Goal: Task Accomplishment & Management: Use online tool/utility

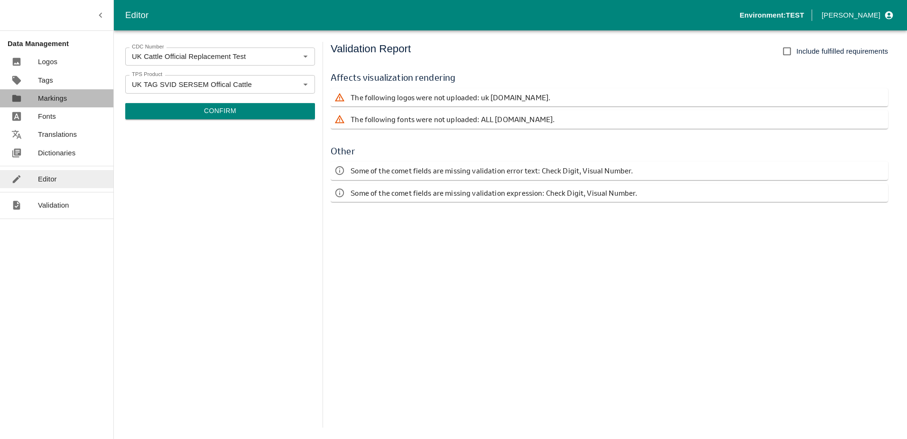
click at [60, 99] on p "Markings" at bounding box center [52, 98] width 29 height 10
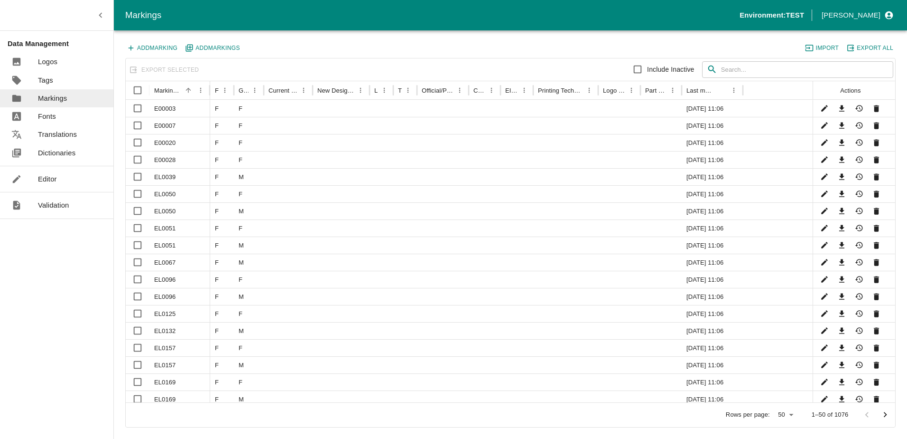
click at [732, 52] on div "Add Marking Add Marking s Import Export All" at bounding box center [510, 50] width 771 height 16
click at [60, 181] on link "Editor" at bounding box center [56, 179] width 113 height 18
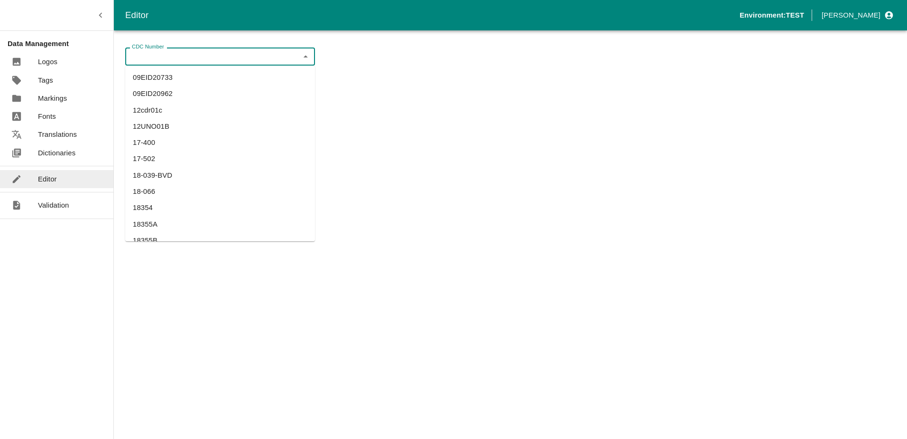
click at [226, 50] on input "CDC Number" at bounding box center [212, 56] width 168 height 12
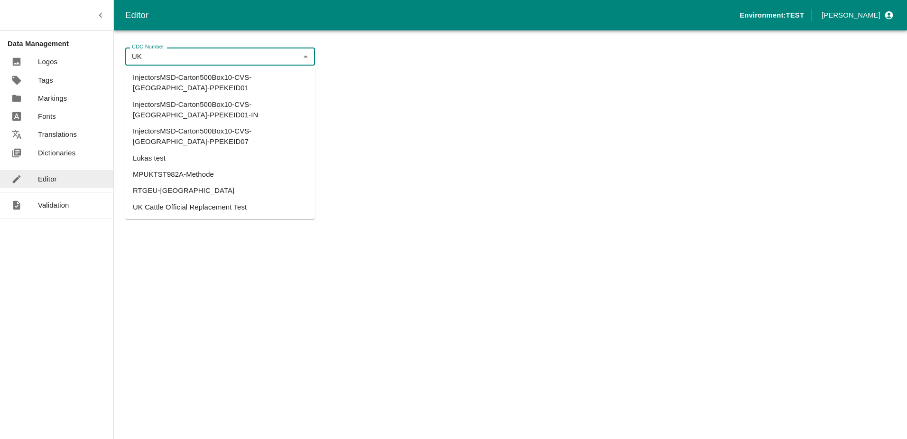
click at [173, 199] on li "UK Cattle Official Replacement Test" at bounding box center [220, 207] width 190 height 16
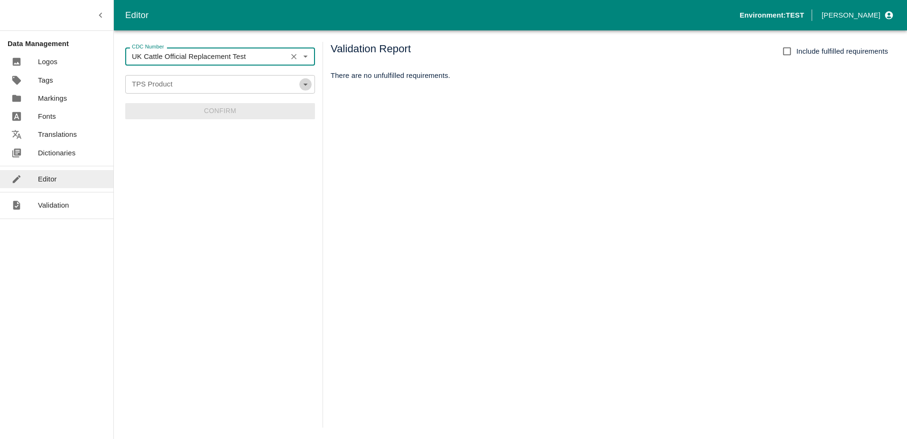
click at [309, 87] on icon "Open" at bounding box center [305, 84] width 10 height 10
type input "UK Cattle Official Replacement Test"
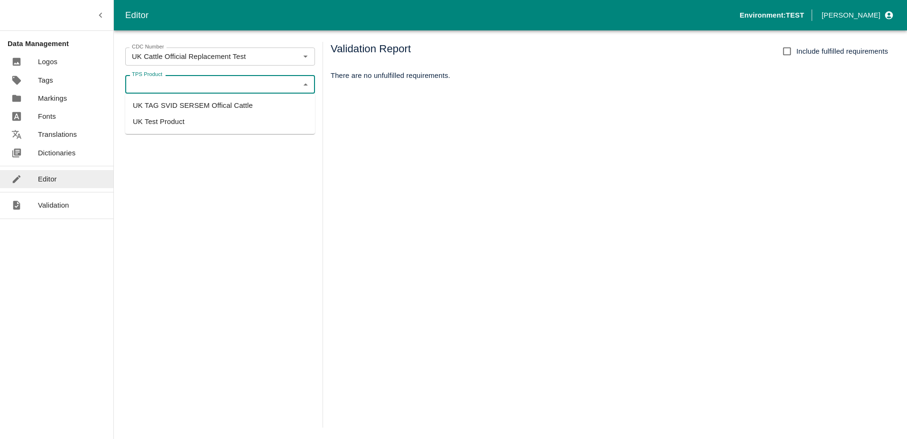
click at [222, 111] on li "UK TAG SVID SERSEM Offical Cattle" at bounding box center [220, 105] width 190 height 16
type input "UK TAG SVID SERSEM Offical Cattle"
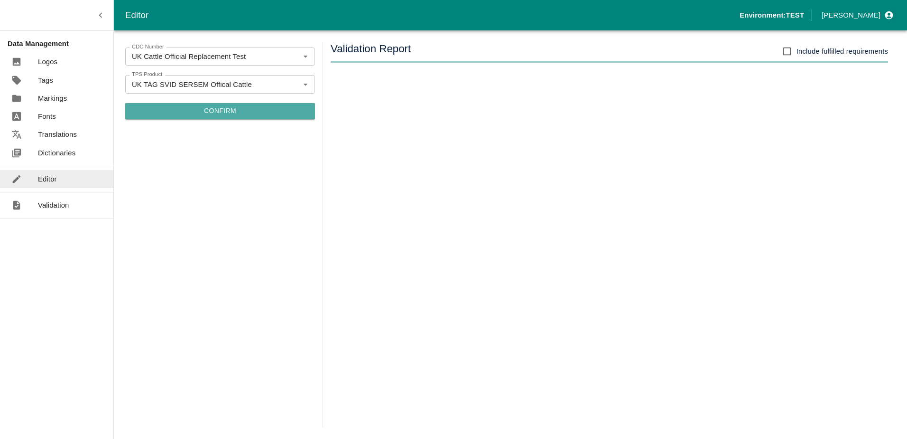
click at [222, 111] on button "Confirm" at bounding box center [220, 111] width 190 height 16
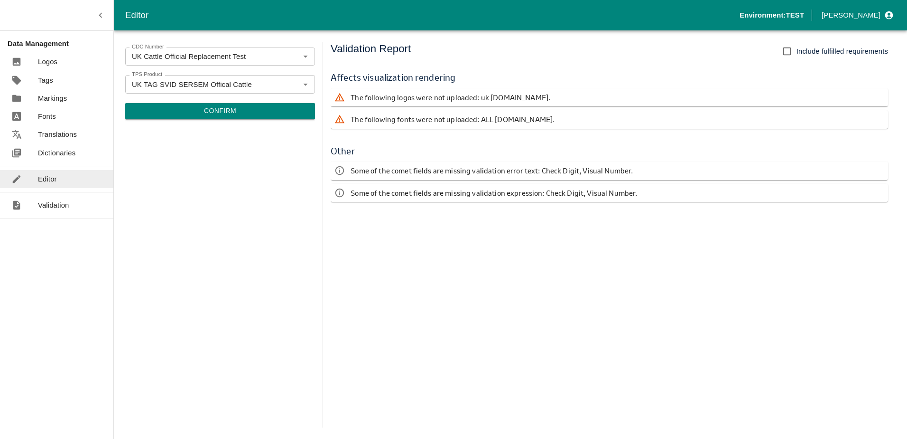
click at [227, 112] on button "Confirm" at bounding box center [220, 111] width 190 height 16
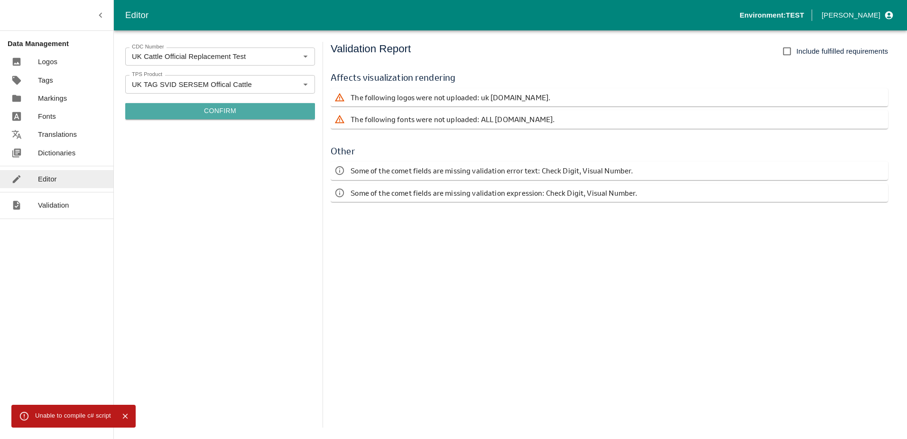
click at [206, 113] on button "Confirm" at bounding box center [220, 111] width 190 height 16
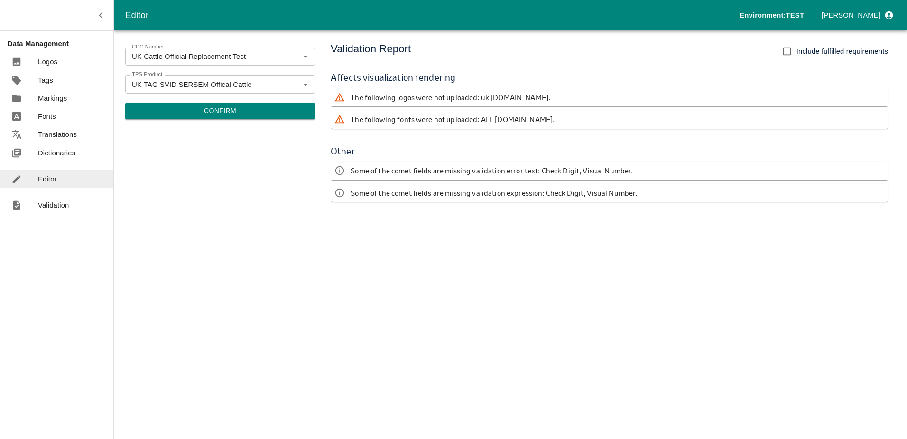
click at [47, 150] on p "Dictionaries" at bounding box center [56, 153] width 37 height 10
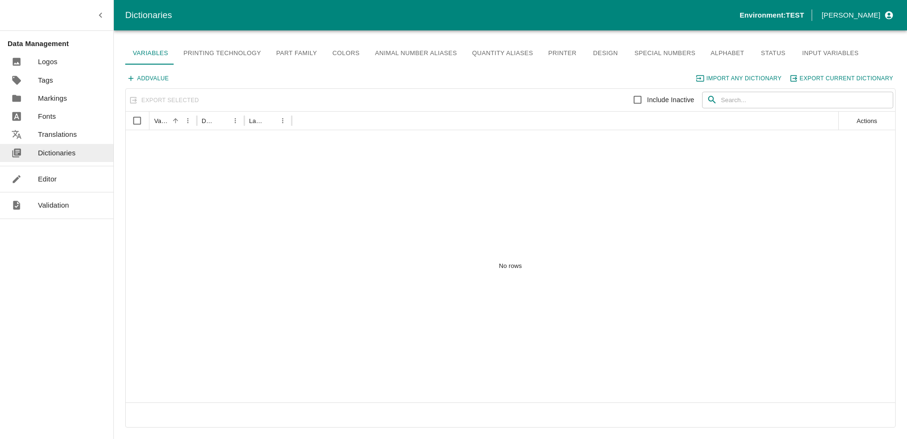
click at [56, 172] on link "Editor" at bounding box center [56, 179] width 113 height 18
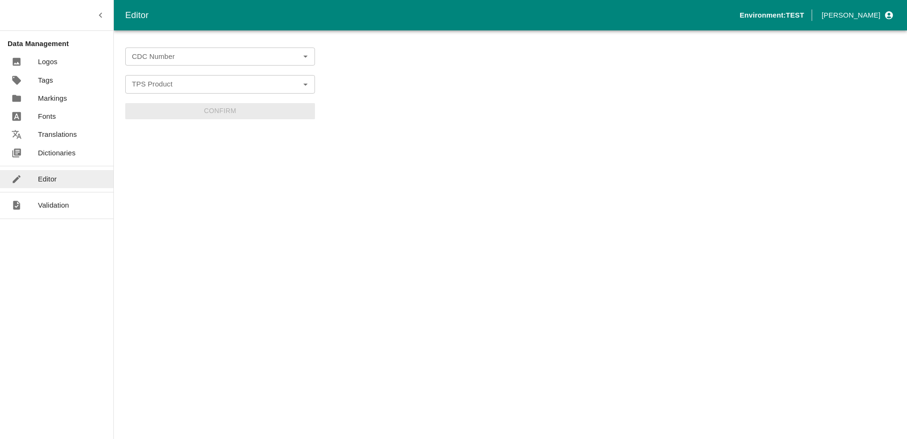
click at [172, 62] on input "CDC Number" at bounding box center [212, 56] width 168 height 12
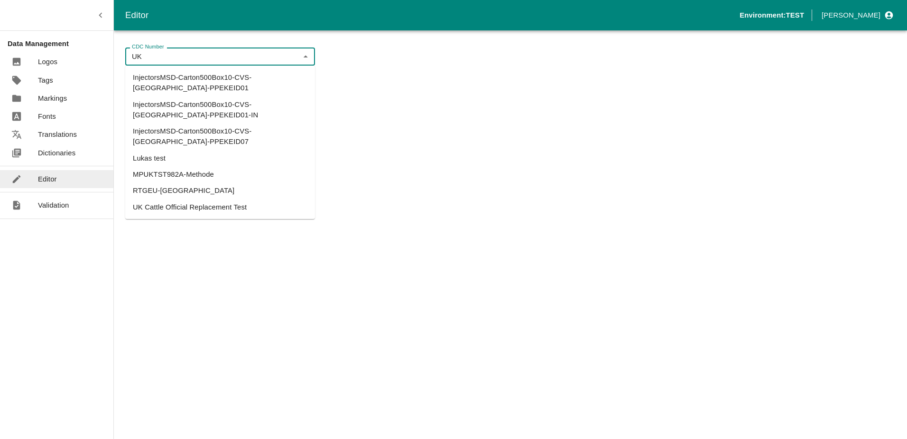
click at [182, 199] on li "UK Cattle Official Replacement Test" at bounding box center [220, 207] width 190 height 16
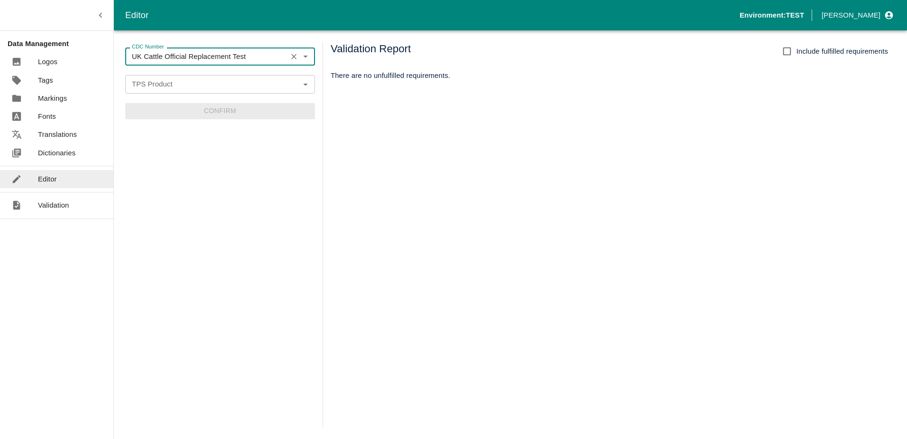
type input "UK Cattle Official Replacement Test"
click at [202, 85] on input "TPS Product" at bounding box center [212, 84] width 168 height 12
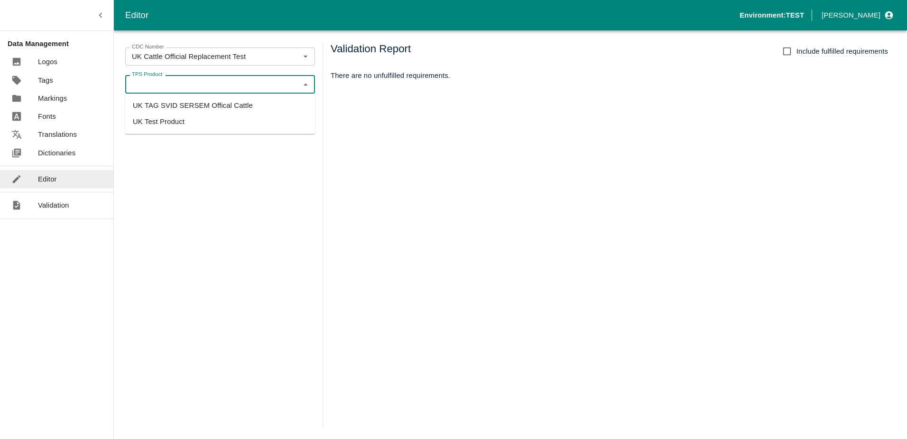
click at [200, 109] on li "UK TAG SVID SERSEM Offical Cattle" at bounding box center [220, 105] width 190 height 16
type input "UK TAG SVID SERSEM Offical Cattle"
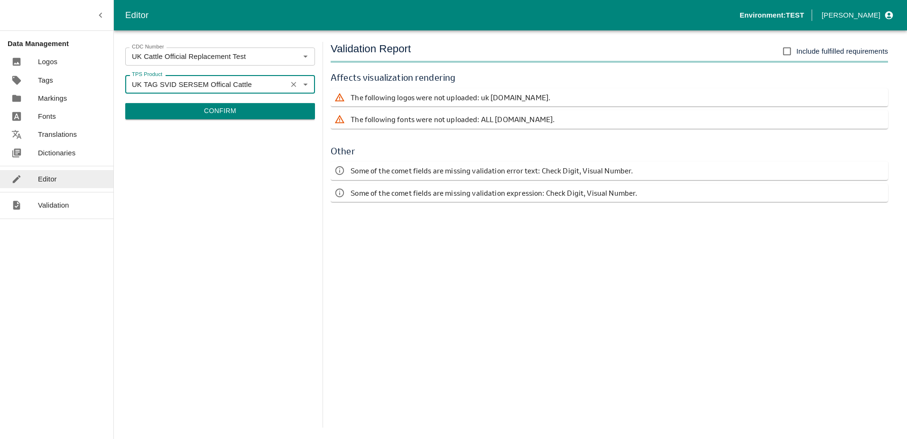
click at [207, 111] on button "Confirm" at bounding box center [220, 111] width 190 height 16
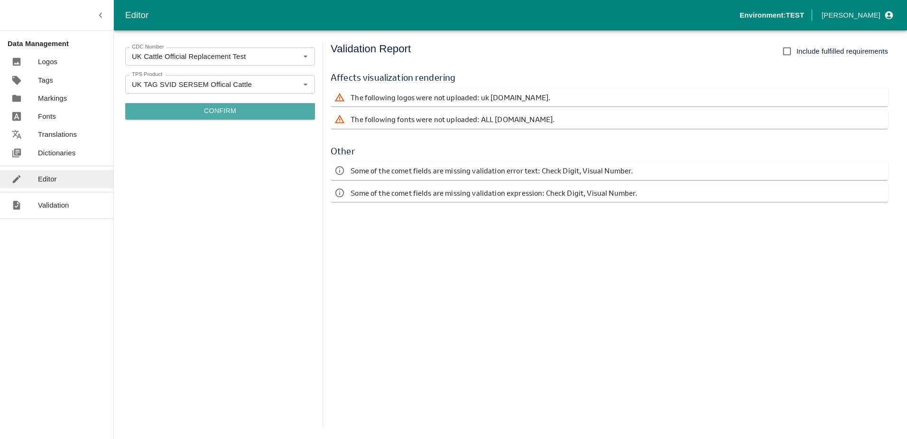
click at [217, 113] on button "Confirm" at bounding box center [220, 111] width 190 height 16
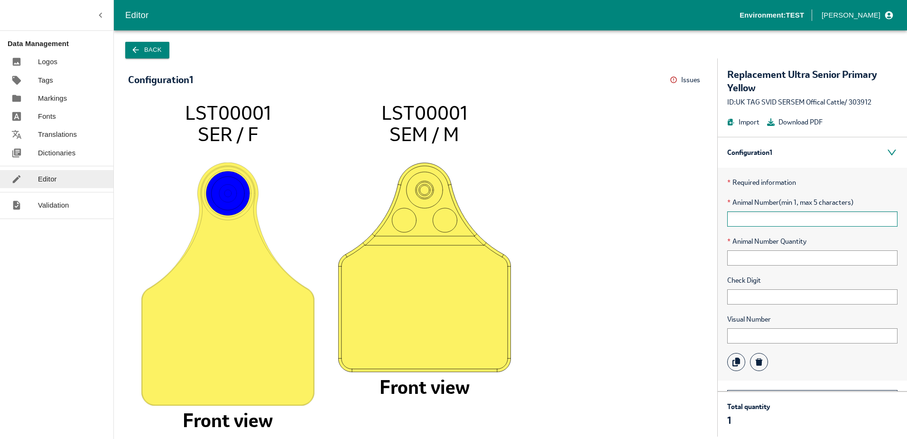
click at [779, 211] on input "text" at bounding box center [813, 218] width 170 height 15
type input "1"
click at [740, 257] on input "text" at bounding box center [813, 257] width 170 height 15
type input "121"
click at [736, 289] on input "text" at bounding box center [813, 296] width 170 height 15
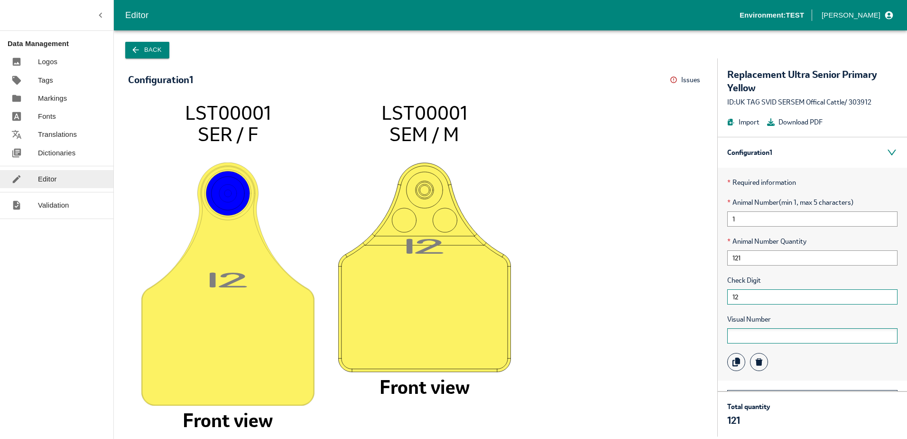
type input "12"
click at [735, 336] on input "text" at bounding box center [813, 335] width 170 height 15
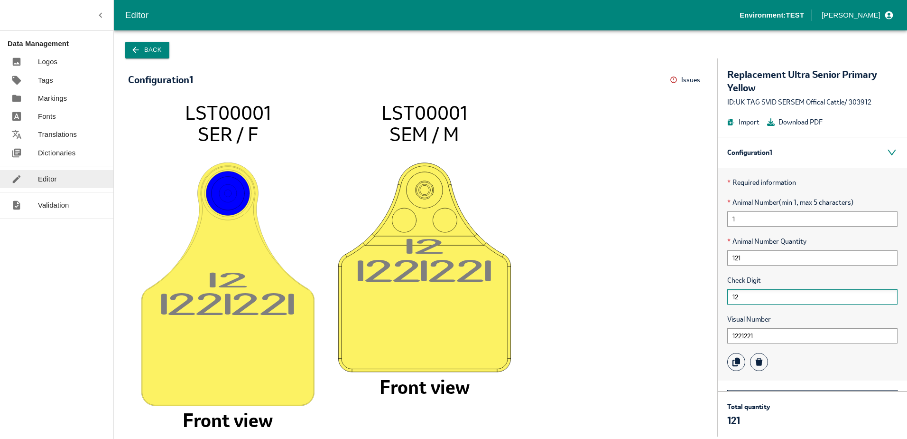
click at [771, 297] on input "12" at bounding box center [813, 296] width 170 height 15
click at [680, 261] on icon "1 2 122122 1 LST00001 SER / F Front view 1 2 122122 1 LST00001 SEM / M Front vi…" at bounding box center [416, 264] width 556 height 325
click at [767, 332] on input "1221221" at bounding box center [813, 335] width 170 height 15
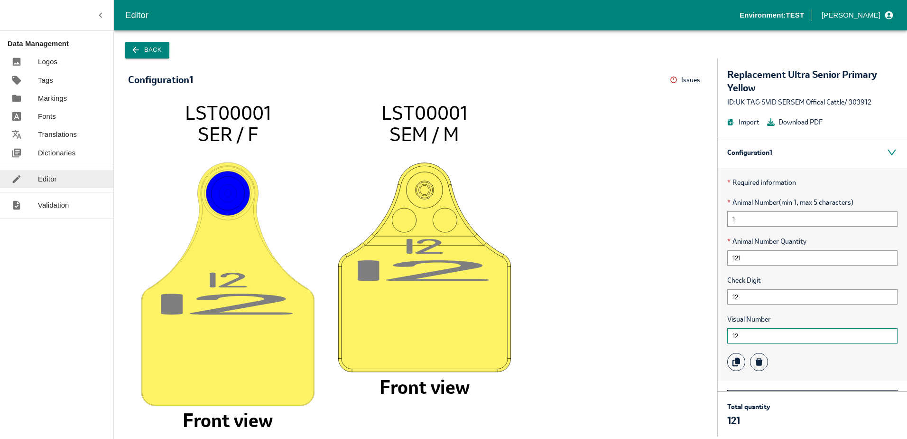
type input "1"
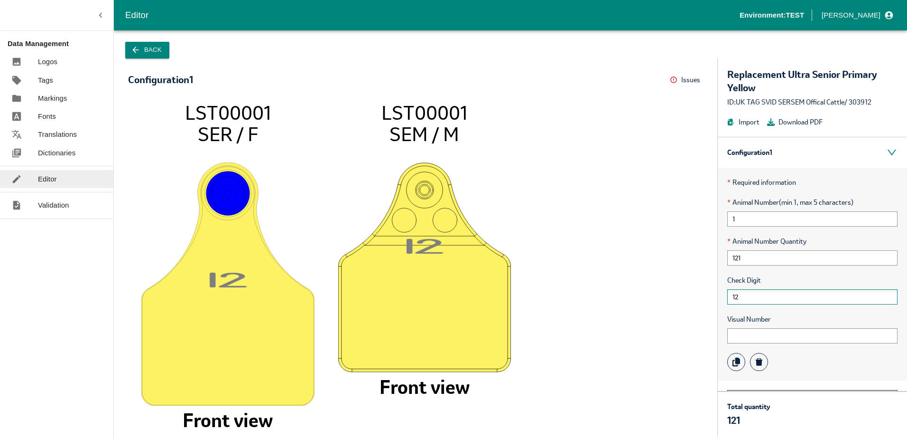
click at [770, 299] on input "12" at bounding box center [813, 296] width 170 height 15
type input "1"
type input "UK"
click at [674, 81] on icon at bounding box center [674, 80] width 6 height 6
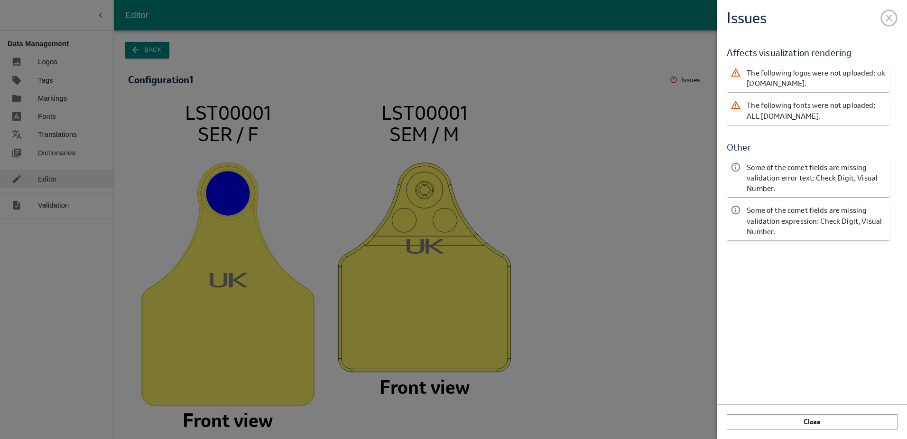
click at [887, 19] on span at bounding box center [889, 16] width 17 height 17
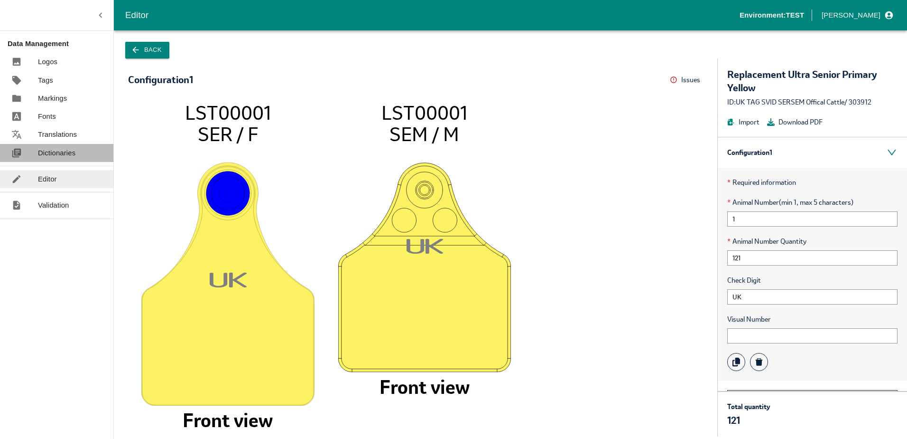
click at [60, 157] on p "Dictionaries" at bounding box center [56, 153] width 37 height 10
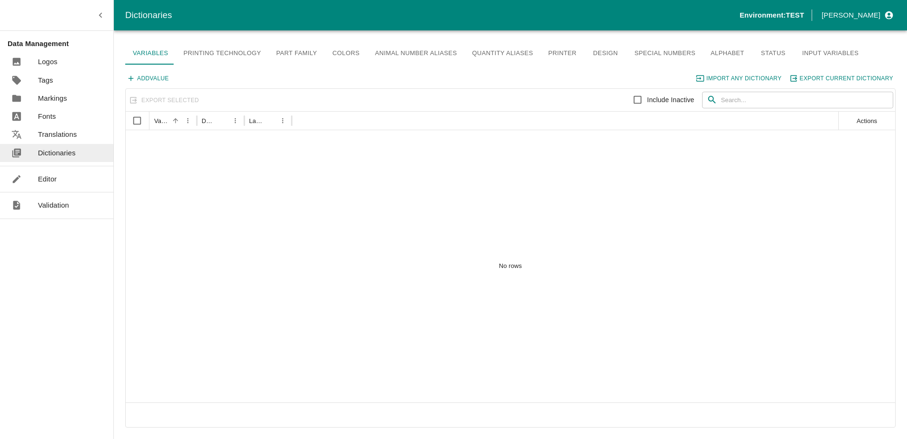
click at [53, 177] on p "Editor" at bounding box center [47, 179] width 19 height 10
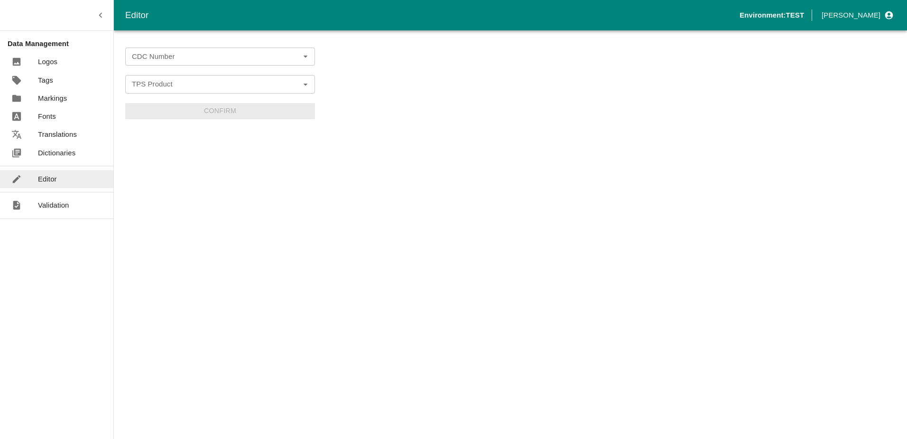
click at [155, 59] on input "CDC Number" at bounding box center [212, 56] width 168 height 12
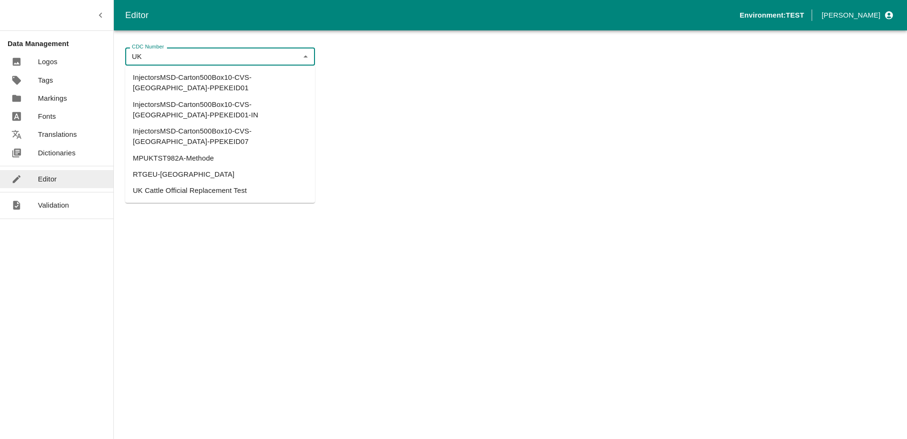
click at [167, 182] on li "UK Cattle Official Replacement Test" at bounding box center [220, 190] width 190 height 16
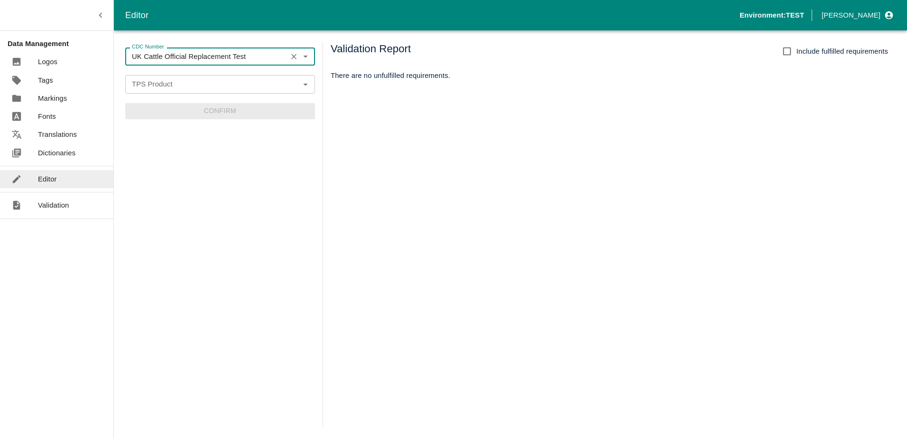
type input "UK Cattle Official Replacement Test"
click at [165, 90] on input "TPS Product" at bounding box center [212, 84] width 168 height 12
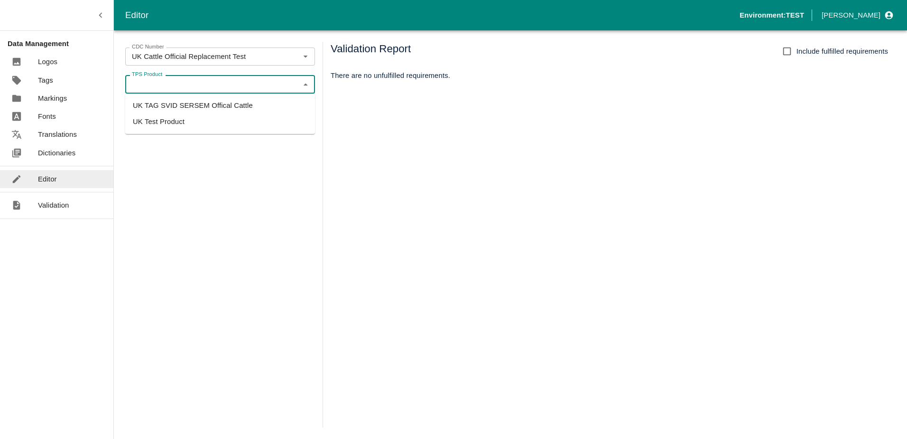
click at [192, 108] on li "UK TAG SVID SERSEM Offical Cattle" at bounding box center [220, 105] width 190 height 16
type input "UK TAG SVID SERSEM Offical Cattle"
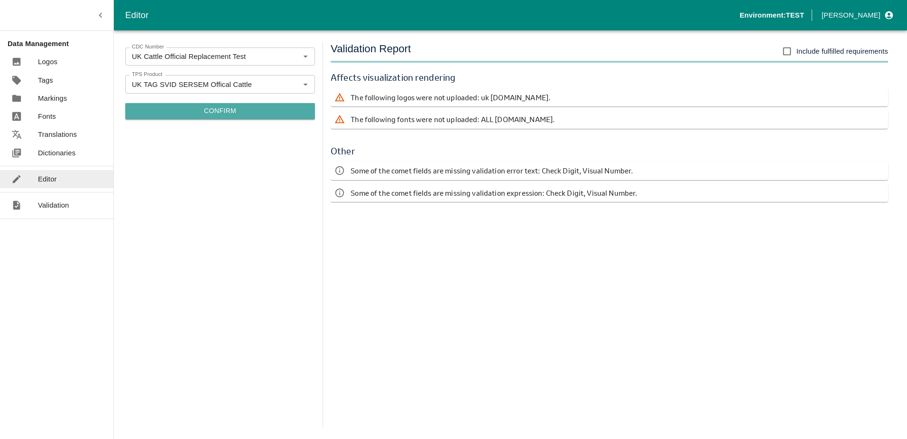
click at [210, 112] on button "Confirm" at bounding box center [220, 111] width 190 height 16
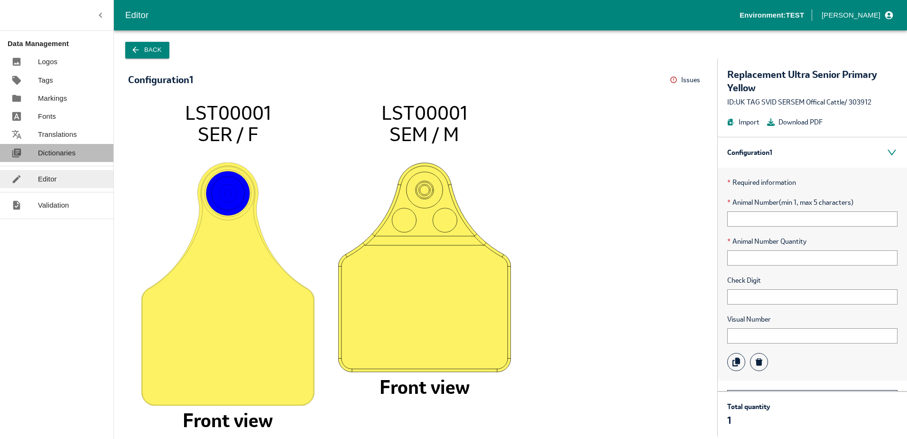
click at [69, 151] on p "Dictionaries" at bounding box center [56, 153] width 37 height 10
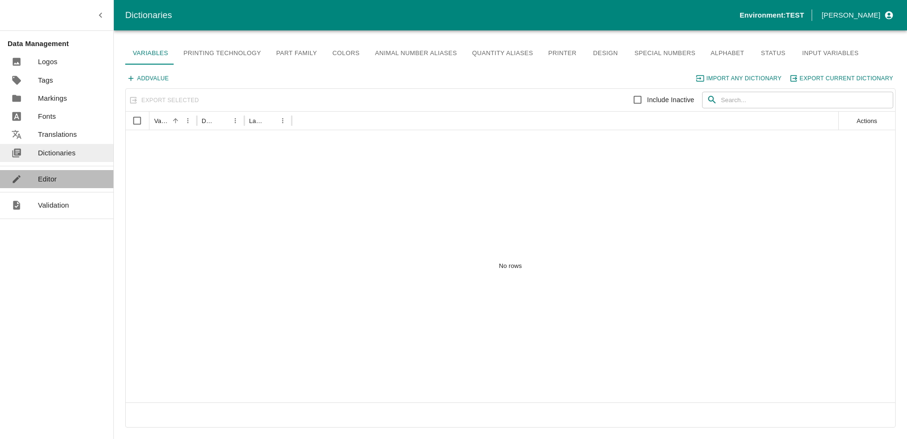
click at [59, 172] on link "Editor" at bounding box center [56, 179] width 113 height 18
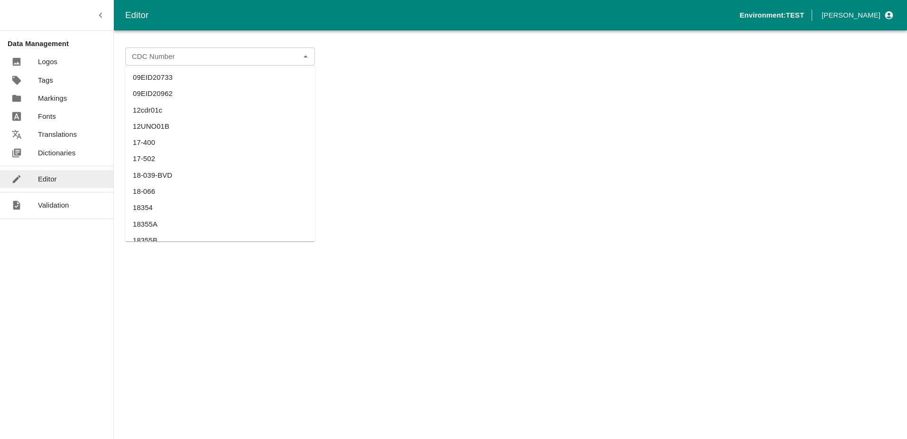
click at [156, 64] on div "CDC Number" at bounding box center [220, 56] width 190 height 18
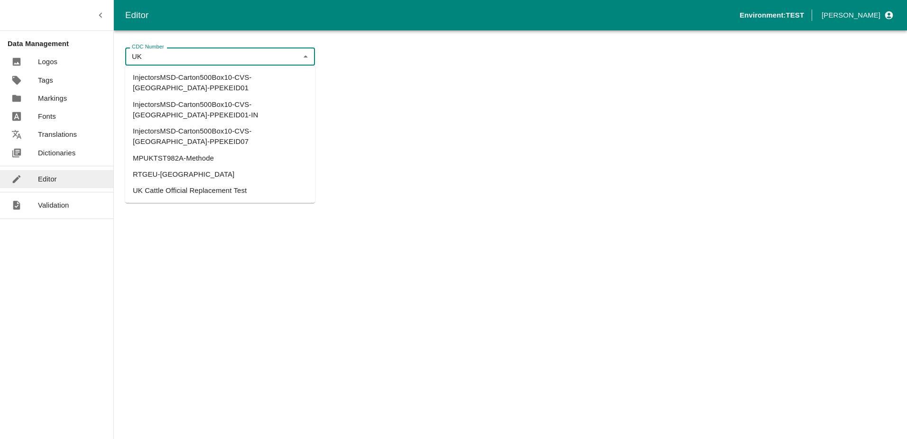
click at [191, 182] on li "UK Cattle Official Replacement Test" at bounding box center [220, 190] width 190 height 16
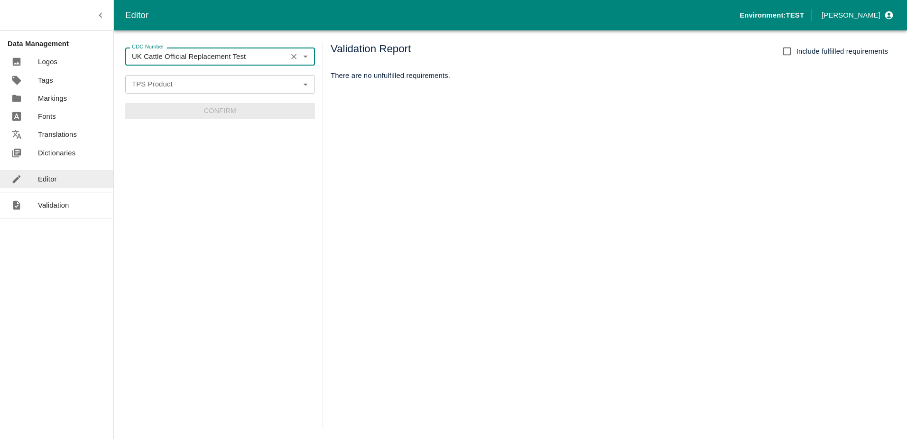
type input "UK Cattle Official Replacement Test"
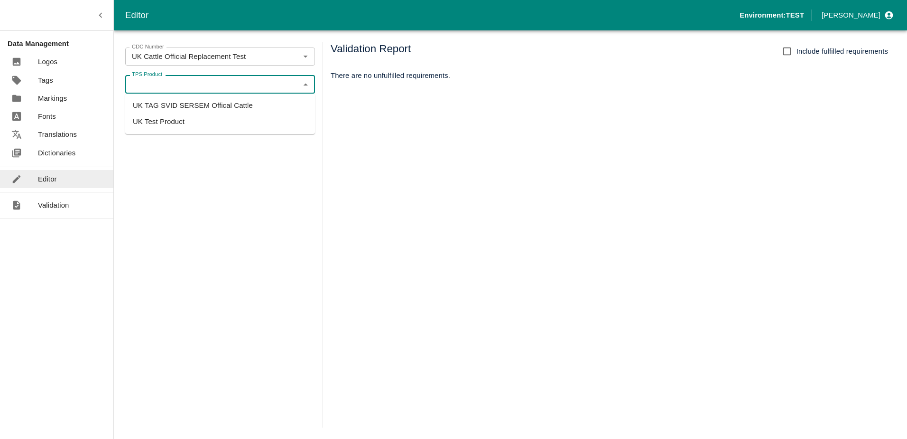
click at [177, 78] on input "TPS Product" at bounding box center [212, 84] width 168 height 12
click at [182, 103] on li "UK TAG SVID SERSEM Offical Cattle" at bounding box center [220, 105] width 190 height 16
type input "UK TAG SVID SERSEM Offical Cattle"
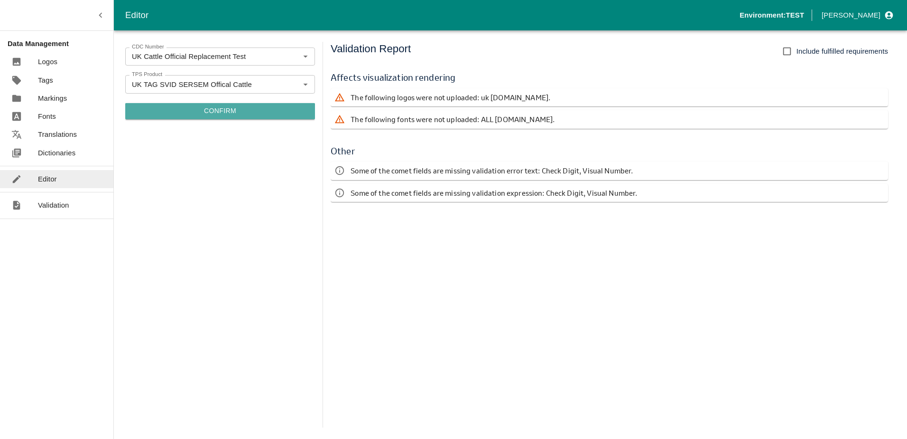
click at [225, 108] on button "Confirm" at bounding box center [220, 111] width 190 height 16
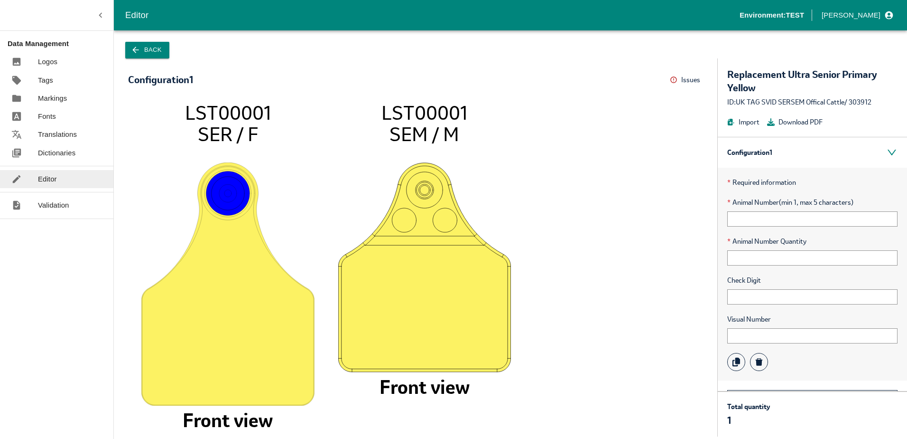
click at [523, 410] on icon "LST00001 SER / F Front view LST00001 SEM / M Front view" at bounding box center [416, 264] width 556 height 325
click at [764, 288] on div "Check Digit" at bounding box center [813, 289] width 170 height 29
click at [766, 292] on input "text" at bounding box center [813, 296] width 170 height 15
click at [767, 289] on input "text" at bounding box center [813, 296] width 170 height 15
click at [756, 293] on input "text" at bounding box center [813, 296] width 170 height 15
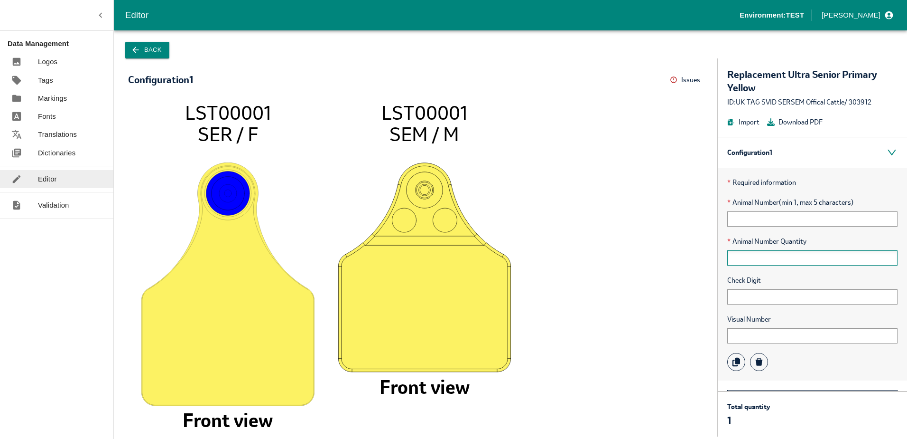
click at [765, 252] on input "text" at bounding box center [813, 257] width 170 height 15
click at [739, 293] on input "text" at bounding box center [813, 296] width 170 height 15
click at [748, 273] on div "* Required information * Animal Number (min 1, max 5 characters) * Animal Numbe…" at bounding box center [812, 274] width 189 height 213
click at [757, 251] on input "text" at bounding box center [813, 257] width 170 height 15
click at [755, 210] on div "* Animal Number (min 1, max 5 characters)" at bounding box center [813, 211] width 170 height 29
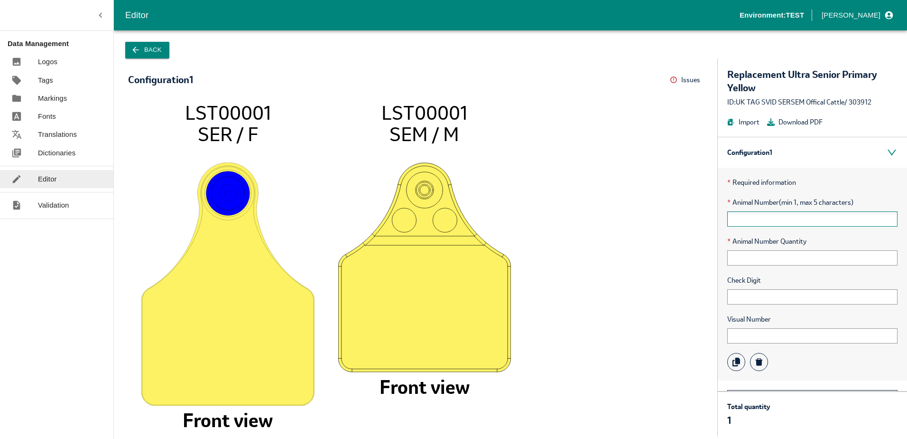
click at [758, 217] on input "text" at bounding box center [813, 218] width 170 height 15
click at [766, 221] on input "text" at bounding box center [813, 218] width 170 height 15
click at [769, 265] on input "text" at bounding box center [813, 257] width 170 height 15
click at [762, 327] on div "Visual Number" at bounding box center [813, 328] width 170 height 29
click at [760, 334] on input "text" at bounding box center [813, 335] width 170 height 15
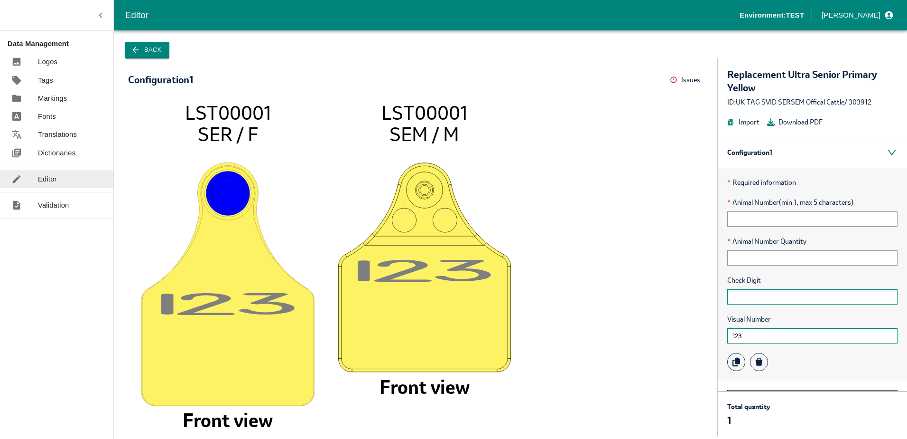
type input "123"
click at [751, 299] on input "text" at bounding box center [813, 296] width 170 height 15
click at [769, 299] on input "12" at bounding box center [813, 296] width 170 height 15
click at [764, 255] on input "text" at bounding box center [813, 257] width 170 height 15
click at [736, 298] on input "12" at bounding box center [813, 296] width 170 height 15
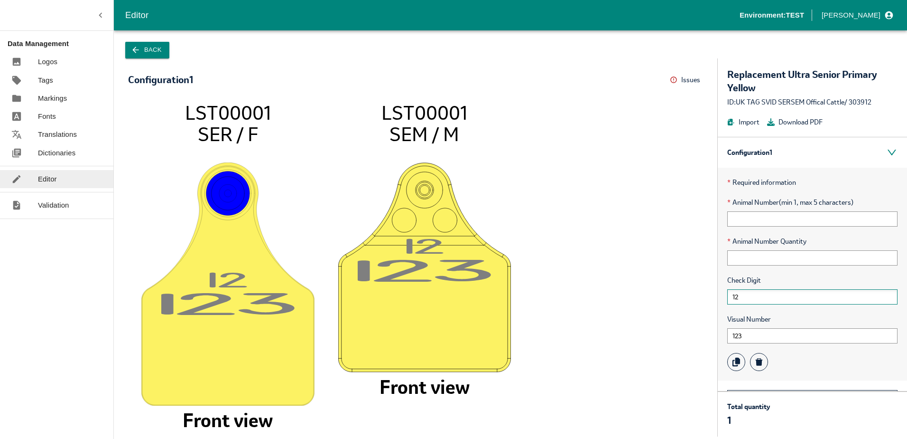
click at [774, 295] on input "12" at bounding box center [813, 296] width 170 height 15
click at [773, 297] on input "12" at bounding box center [813, 296] width 170 height 15
type input "1"
click at [580, 396] on icon "12 3 LST00001 SER / F Front view 12 3 LST00001 SEM / M Front view" at bounding box center [416, 264] width 556 height 325
